Goal: Transaction & Acquisition: Purchase product/service

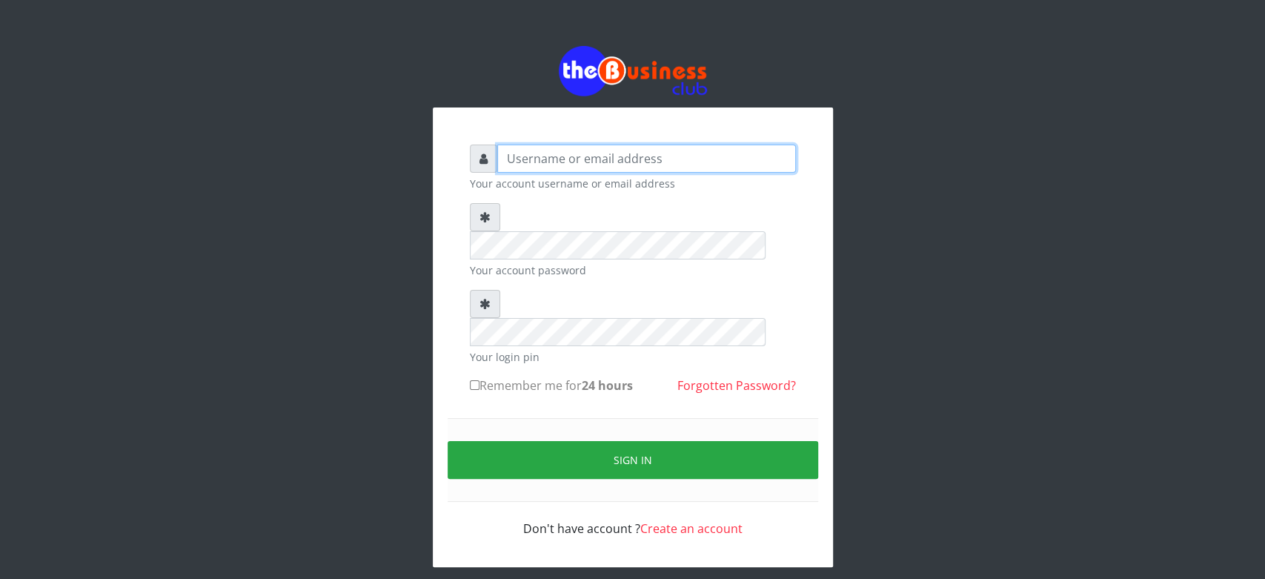
click at [525, 165] on input "text" at bounding box center [646, 159] width 299 height 28
type input "Saremater"
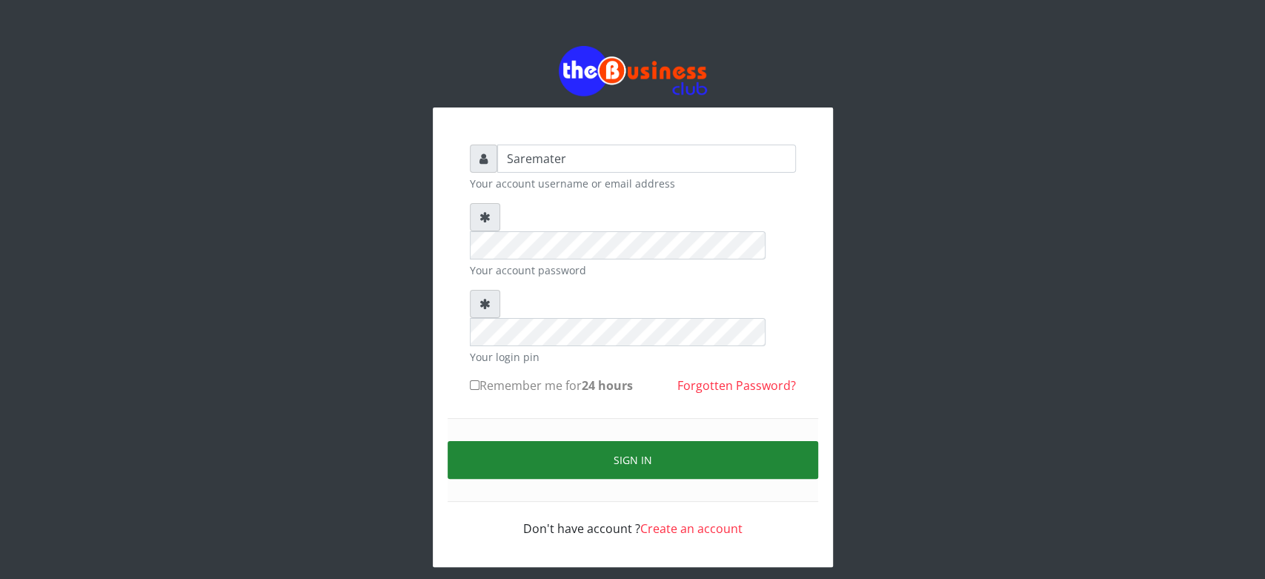
click at [634, 441] on button "Sign in" at bounding box center [633, 460] width 371 height 38
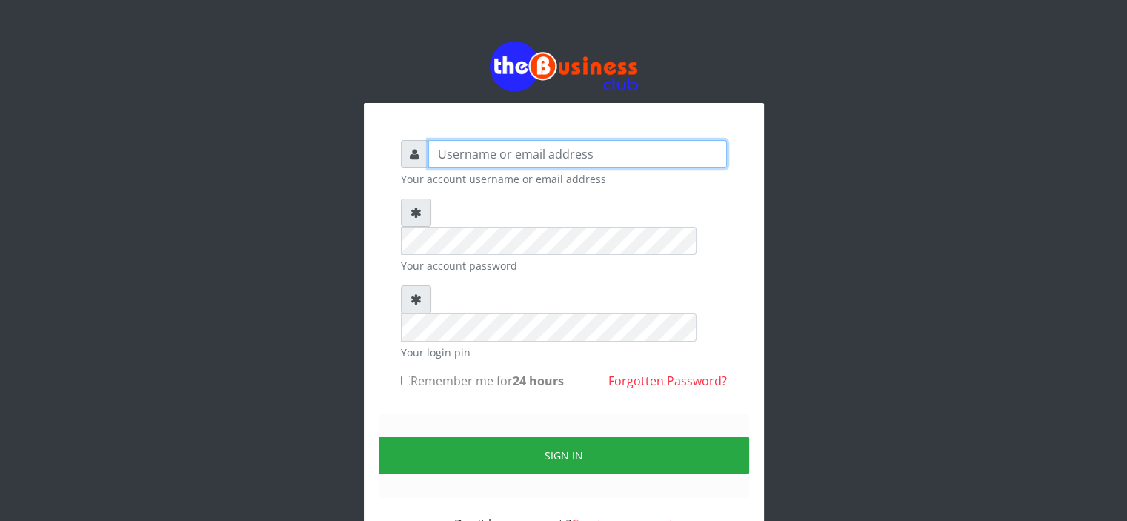
click at [446, 158] on input "text" at bounding box center [577, 154] width 299 height 28
type input "Saremater"
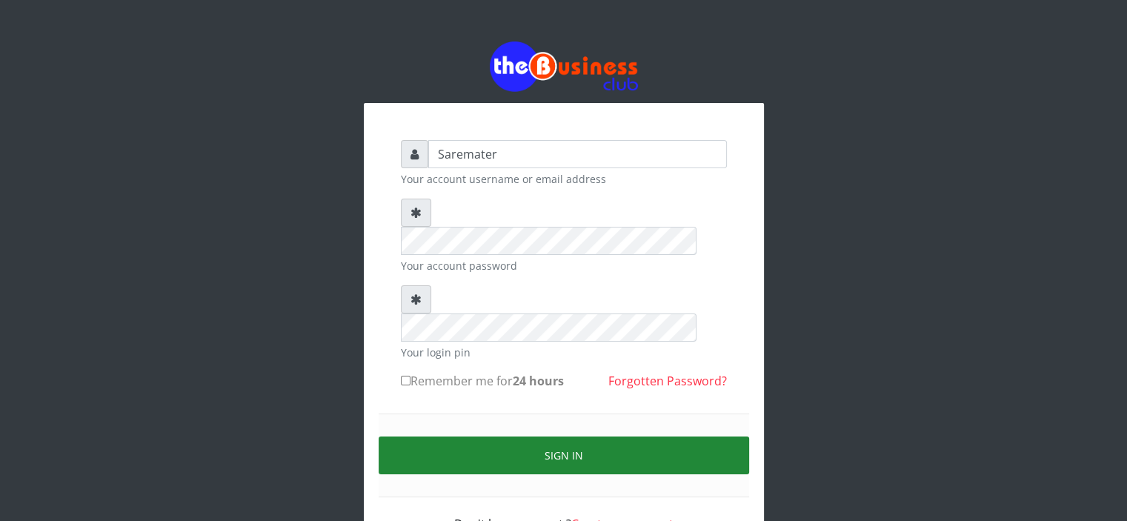
click at [557, 436] on button "Sign in" at bounding box center [564, 455] width 371 height 38
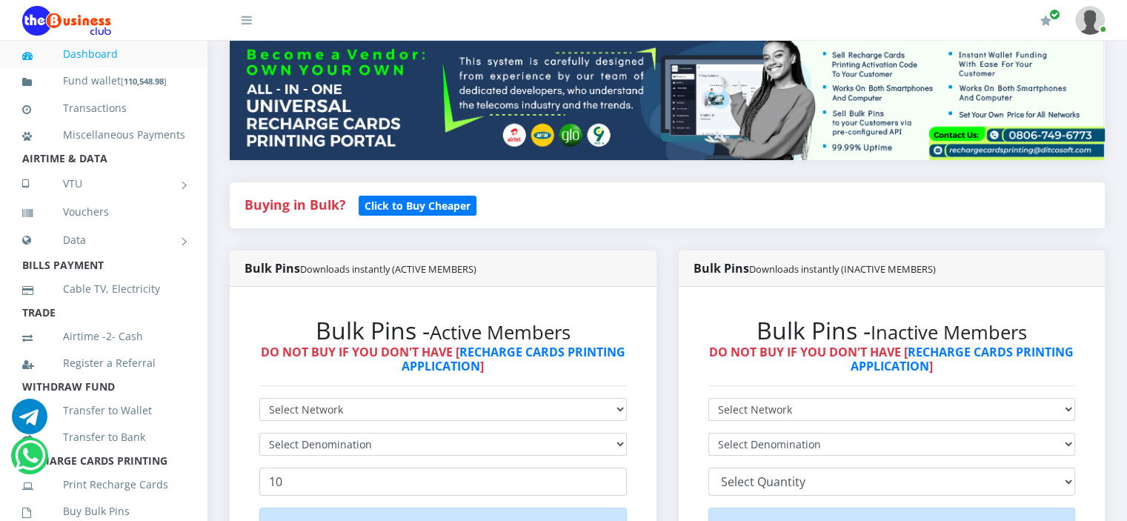
scroll to position [187, 0]
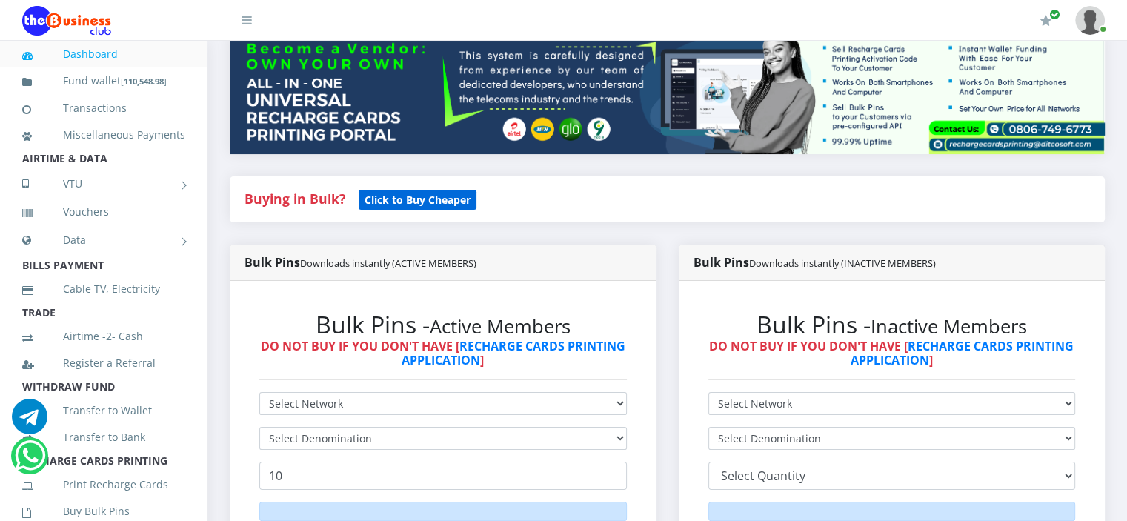
click at [447, 207] on b "Click to Buy Cheaper" at bounding box center [418, 200] width 106 height 14
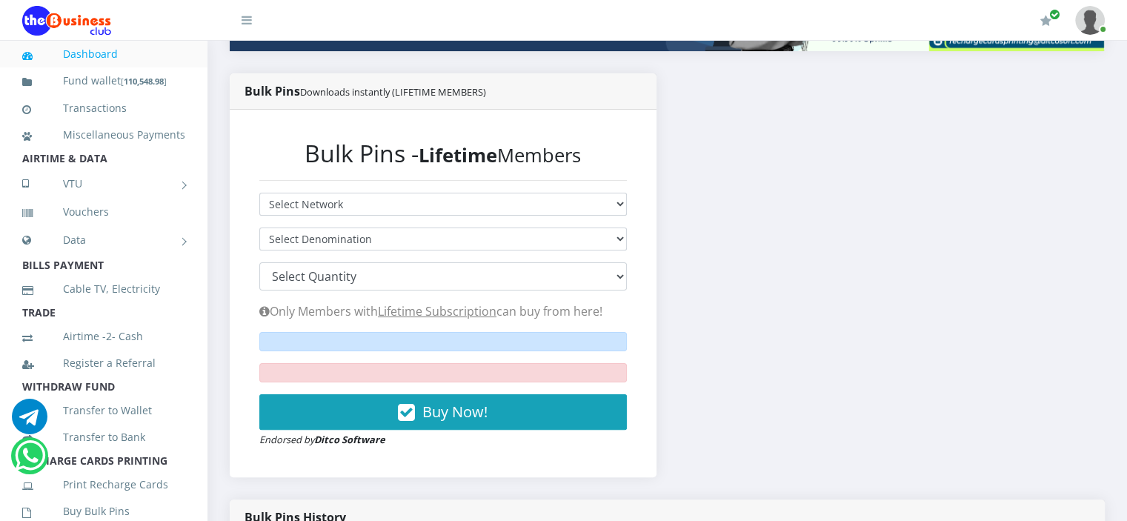
scroll to position [291, 0]
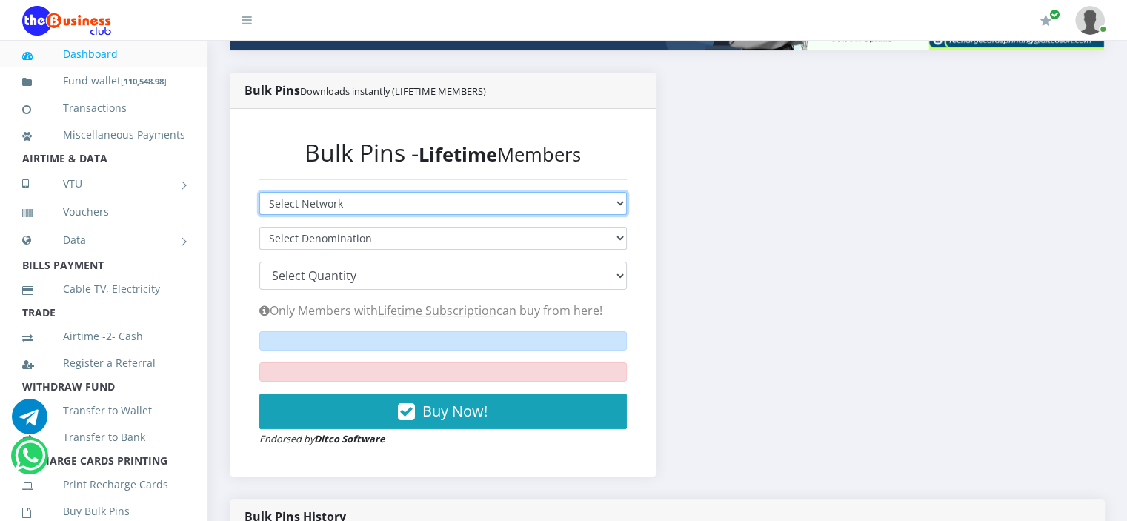
click at [433, 215] on select "Select Network MTN Globacom 9Mobile Airtel" at bounding box center [443, 203] width 368 height 23
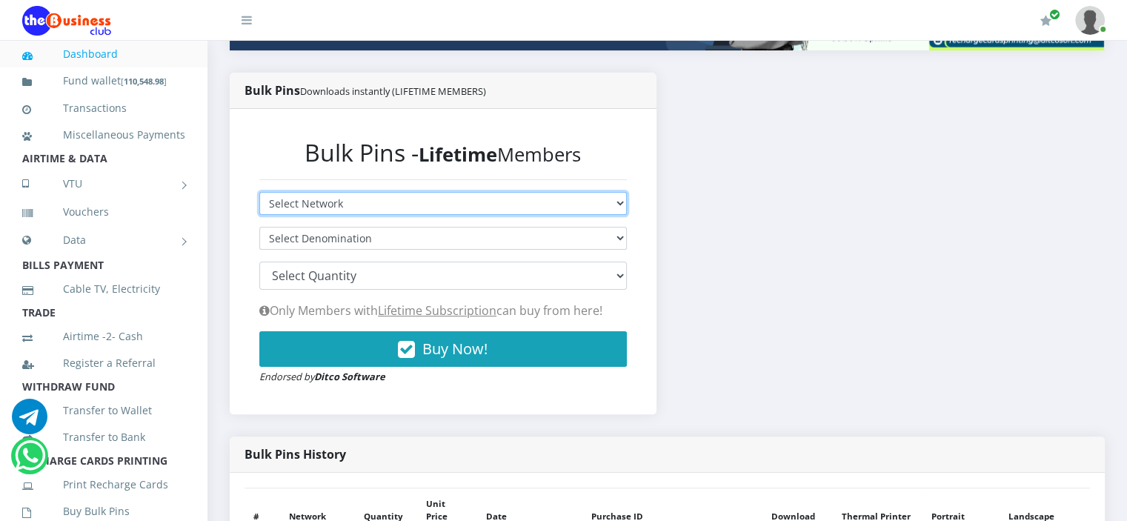
select select "MTN"
click at [259, 207] on select "Select Network MTN Globacom 9Mobile Airtel" at bounding box center [443, 203] width 368 height 23
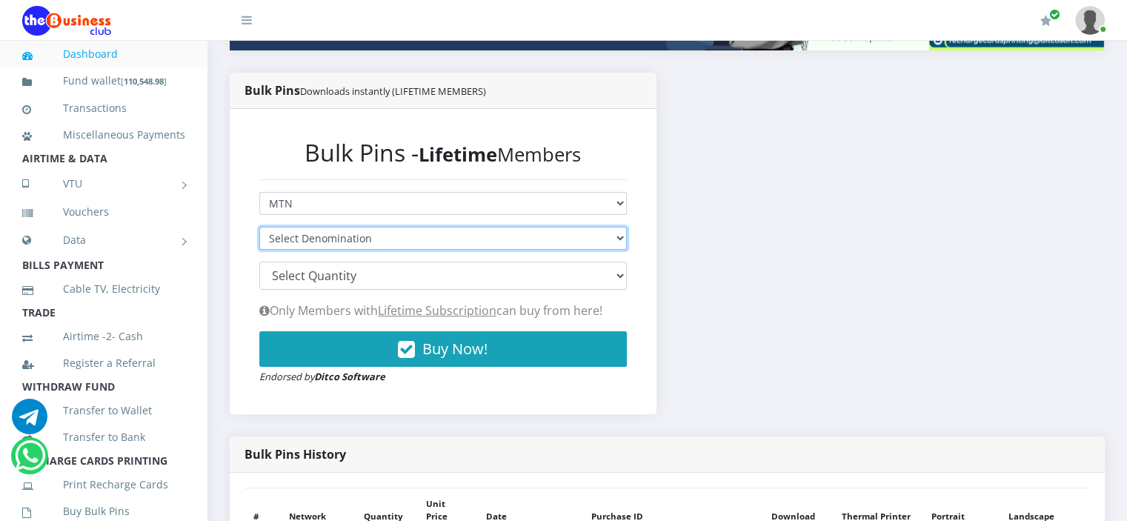
click at [422, 250] on select "Select Denomination" at bounding box center [443, 238] width 368 height 23
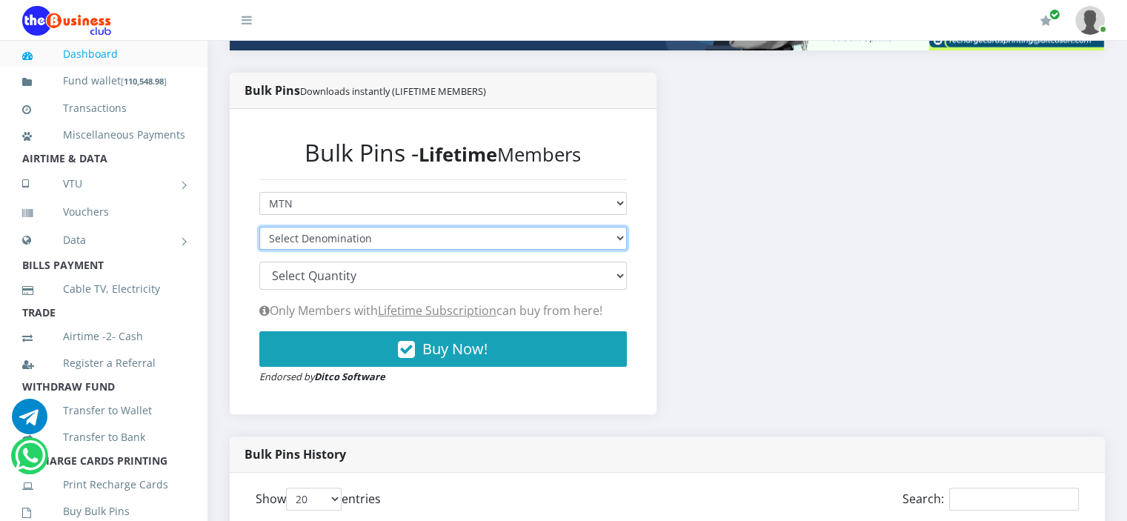
scroll to position [0, 0]
select select "193.88-200"
click at [259, 242] on select "Select Denomination MTN NGN100 - ₦96.94 MTN NGN200 - ₦193.88 MTN NGN400 - ₦387.…" at bounding box center [443, 238] width 368 height 23
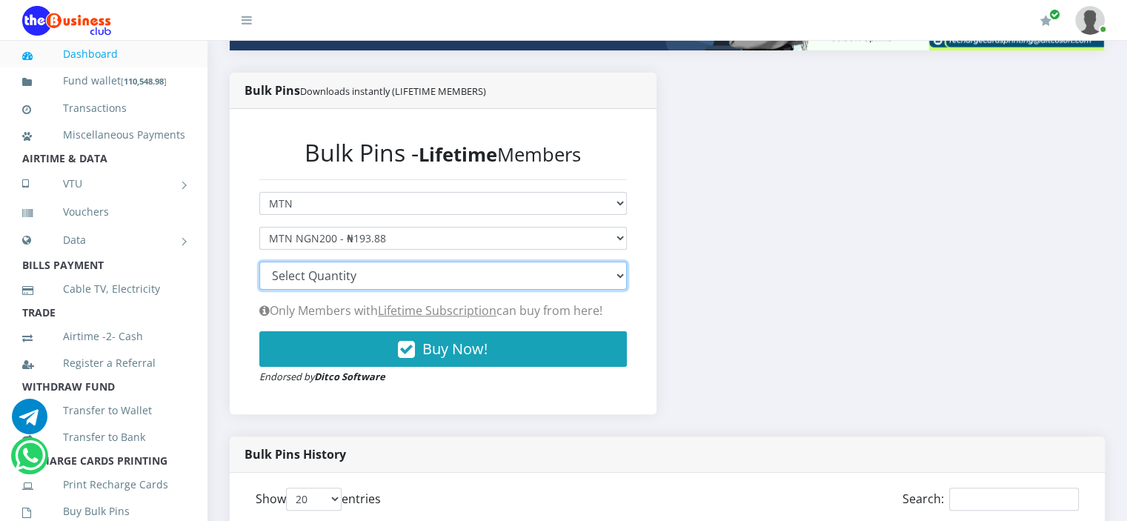
click at [388, 290] on select "100 150 200 300 500 1000" at bounding box center [443, 276] width 368 height 28
select select "500"
click at [259, 276] on select "100 150 200 300 500 1000" at bounding box center [443, 276] width 368 height 28
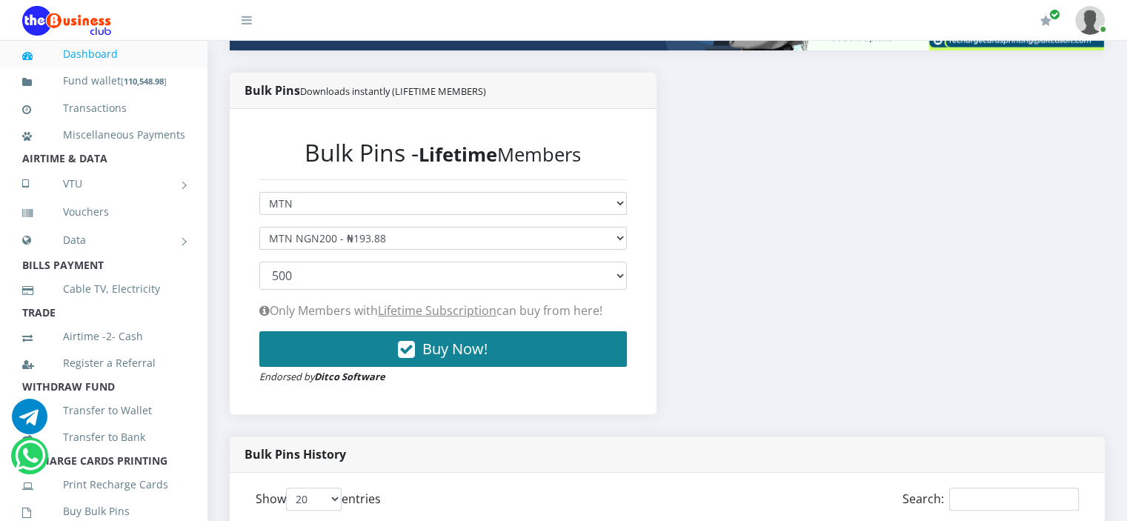
click at [454, 359] on span "Buy Now!" at bounding box center [454, 349] width 65 height 20
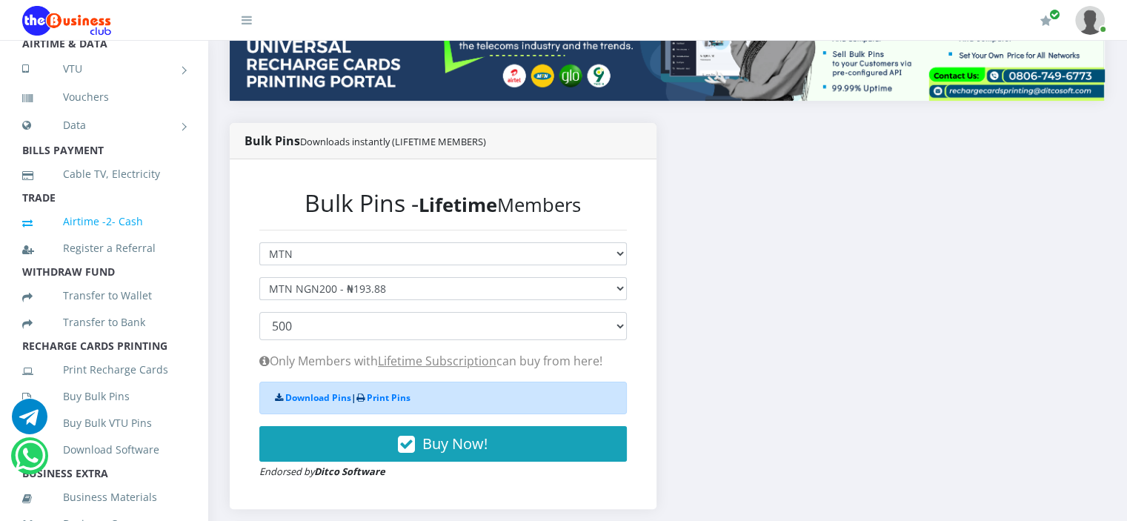
scroll to position [116, 0]
click at [96, 413] on link "Buy Bulk Pins" at bounding box center [103, 396] width 163 height 34
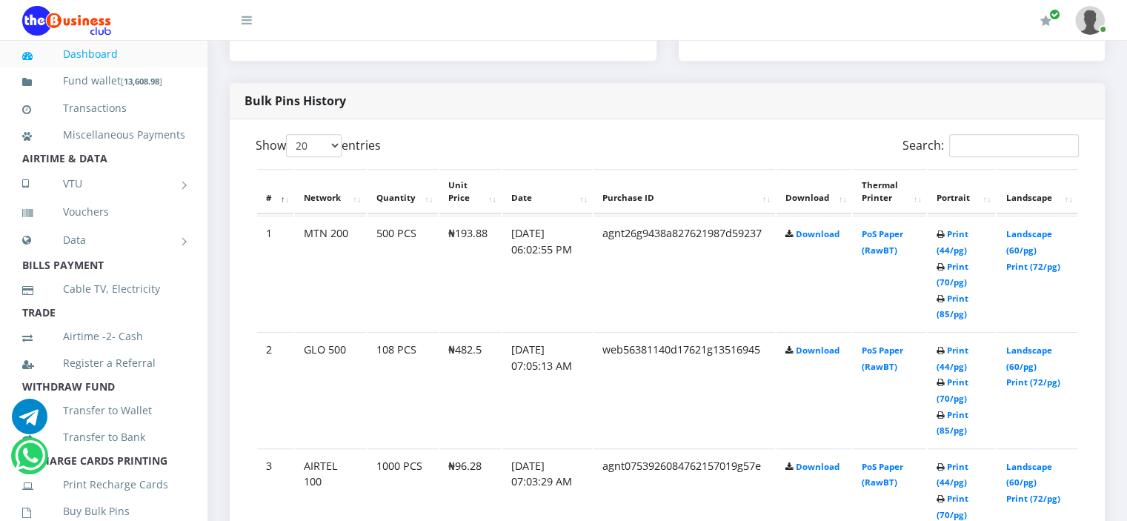
scroll to position [718, 0]
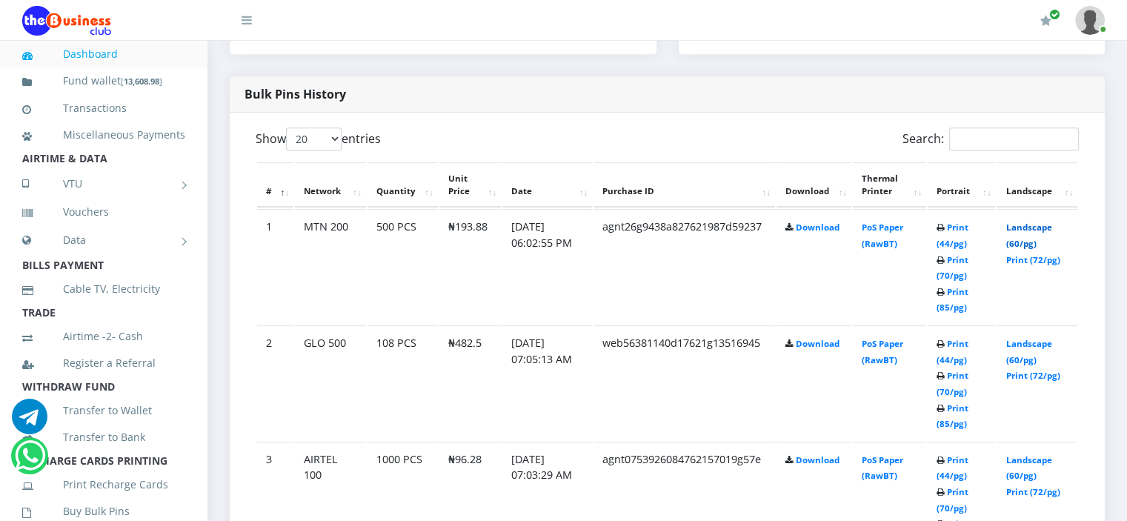
click at [1017, 244] on link "Landscape (60/pg)" at bounding box center [1029, 235] width 46 height 27
